Goal: Task Accomplishment & Management: Complete application form

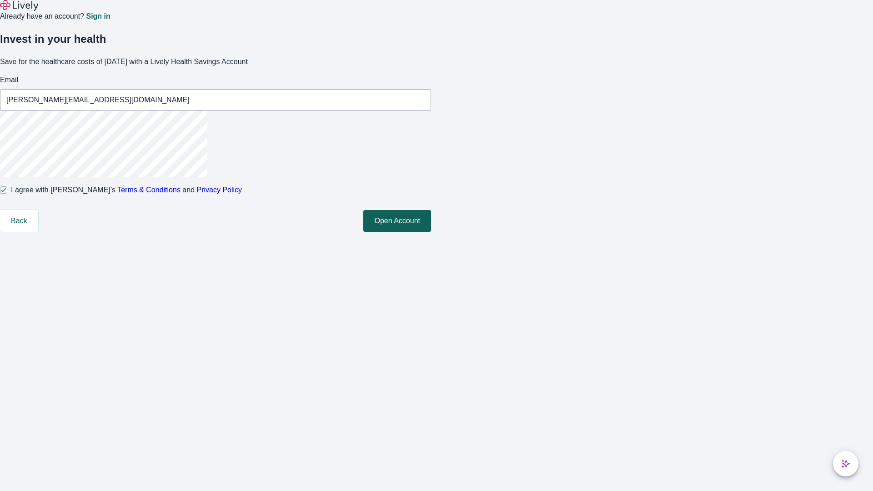
click at [431, 232] on button "Open Account" at bounding box center [397, 221] width 68 height 22
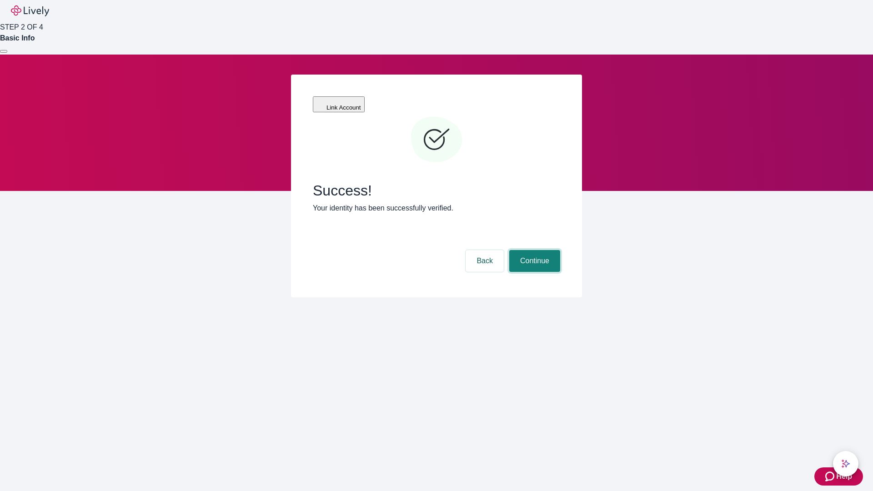
click at [534, 250] on button "Continue" at bounding box center [535, 261] width 51 height 22
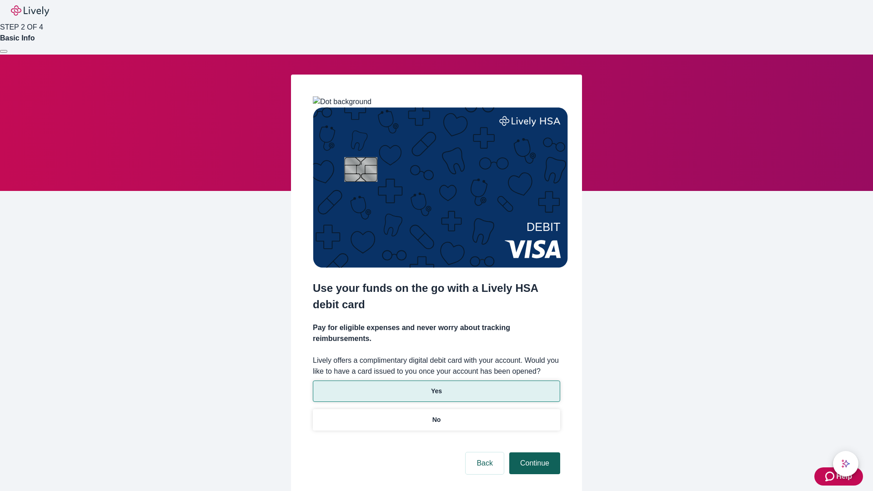
click at [436, 387] on p "Yes" at bounding box center [436, 392] width 11 height 10
click at [534, 453] on button "Continue" at bounding box center [535, 464] width 51 height 22
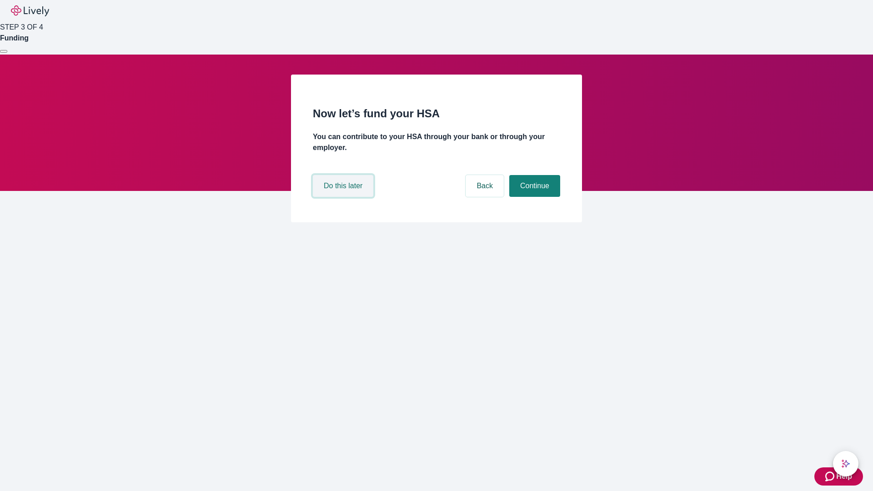
click at [344, 197] on button "Do this later" at bounding box center [343, 186] width 61 height 22
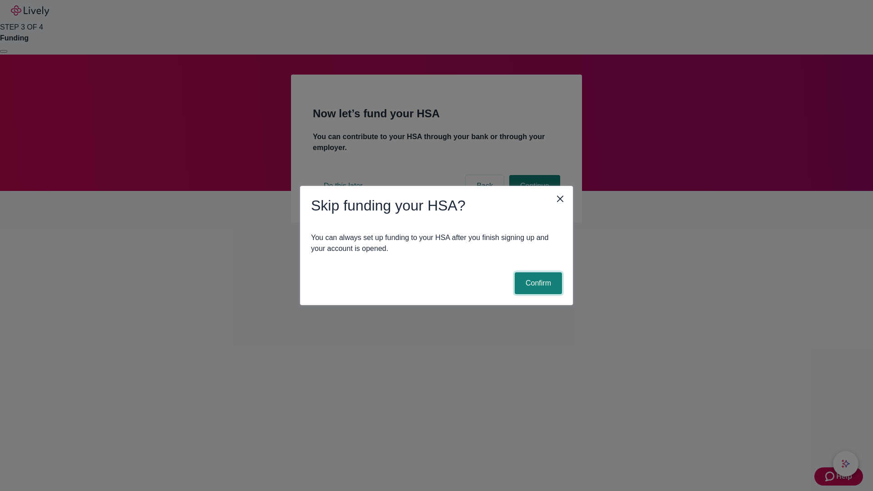
click at [537, 283] on button "Confirm" at bounding box center [538, 283] width 47 height 22
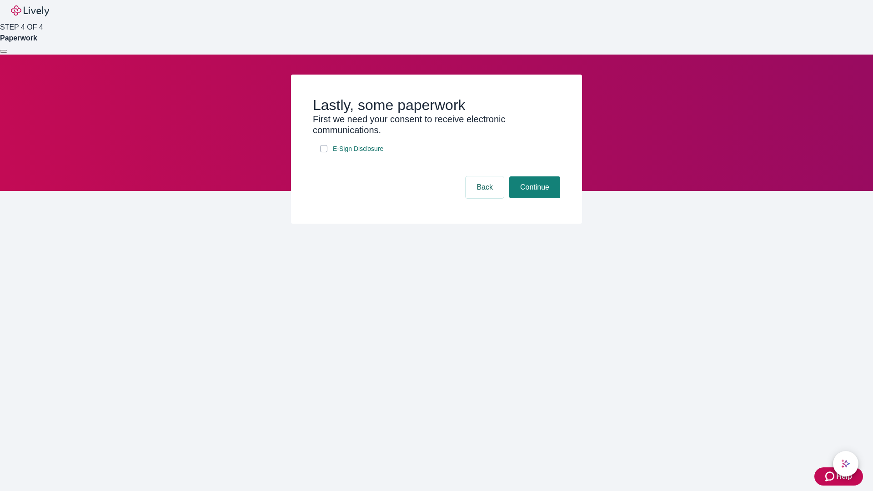
click at [324, 152] on input "E-Sign Disclosure" at bounding box center [323, 148] width 7 height 7
checkbox input "true"
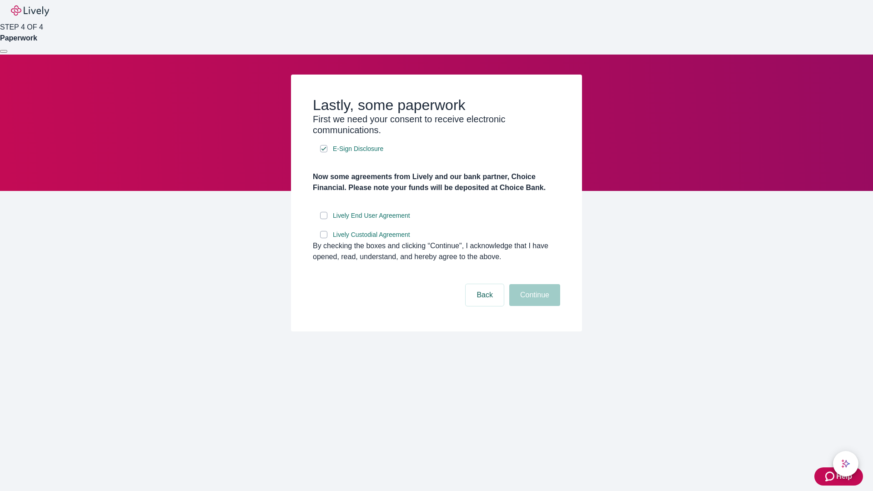
click at [324, 219] on input "Lively End User Agreement" at bounding box center [323, 215] width 7 height 7
checkbox input "true"
click at [324, 238] on input "Lively Custodial Agreement" at bounding box center [323, 234] width 7 height 7
checkbox input "true"
click at [534, 306] on button "Continue" at bounding box center [535, 295] width 51 height 22
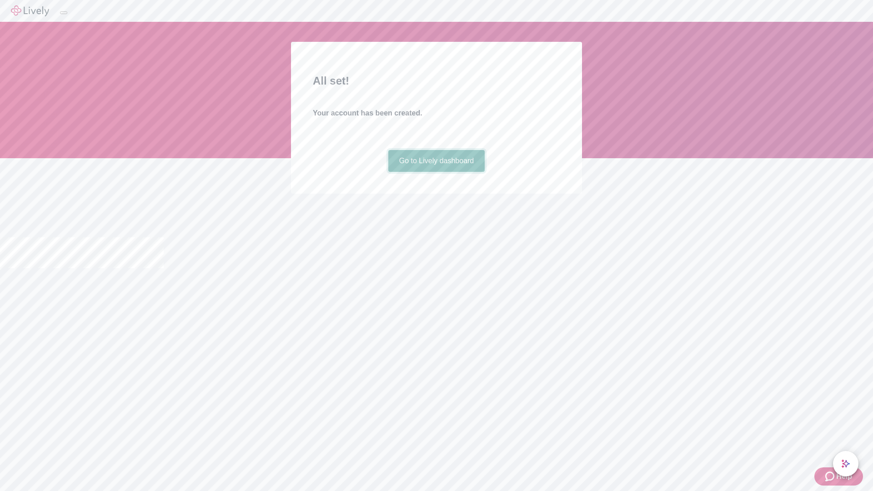
click at [436, 172] on link "Go to Lively dashboard" at bounding box center [436, 161] width 97 height 22
